Goal: Use online tool/utility

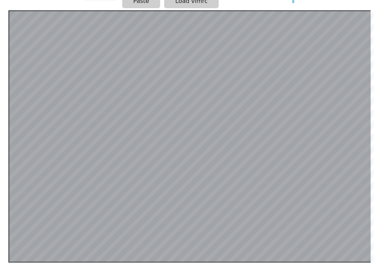
scroll to position [143, 0]
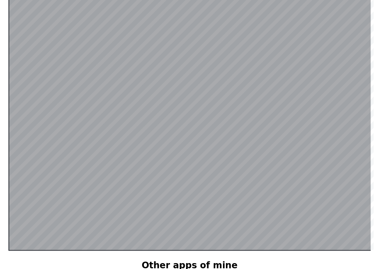
scroll to position [162, 0]
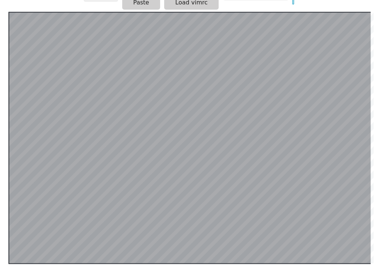
scroll to position [143, 0]
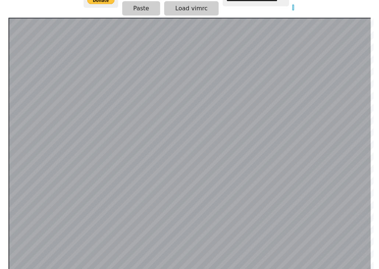
scroll to position [79, 0]
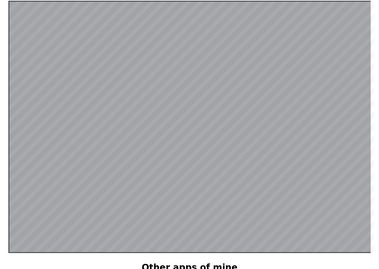
scroll to position [143, 0]
